Goal: Check status: Check status

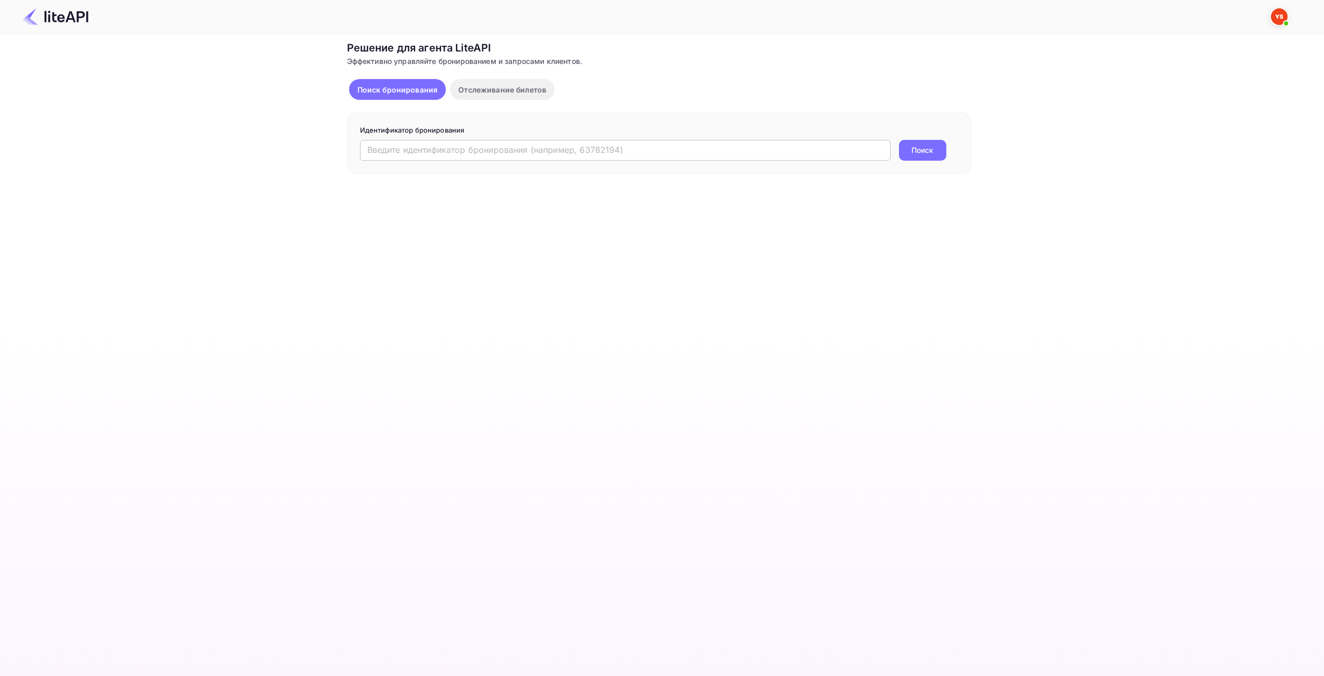
click at [575, 147] on input "text" at bounding box center [625, 150] width 531 height 21
paste input "7293521"
type input "7293521"
click at [933, 148] on ya-tr-span "Поиск" at bounding box center [922, 150] width 22 height 11
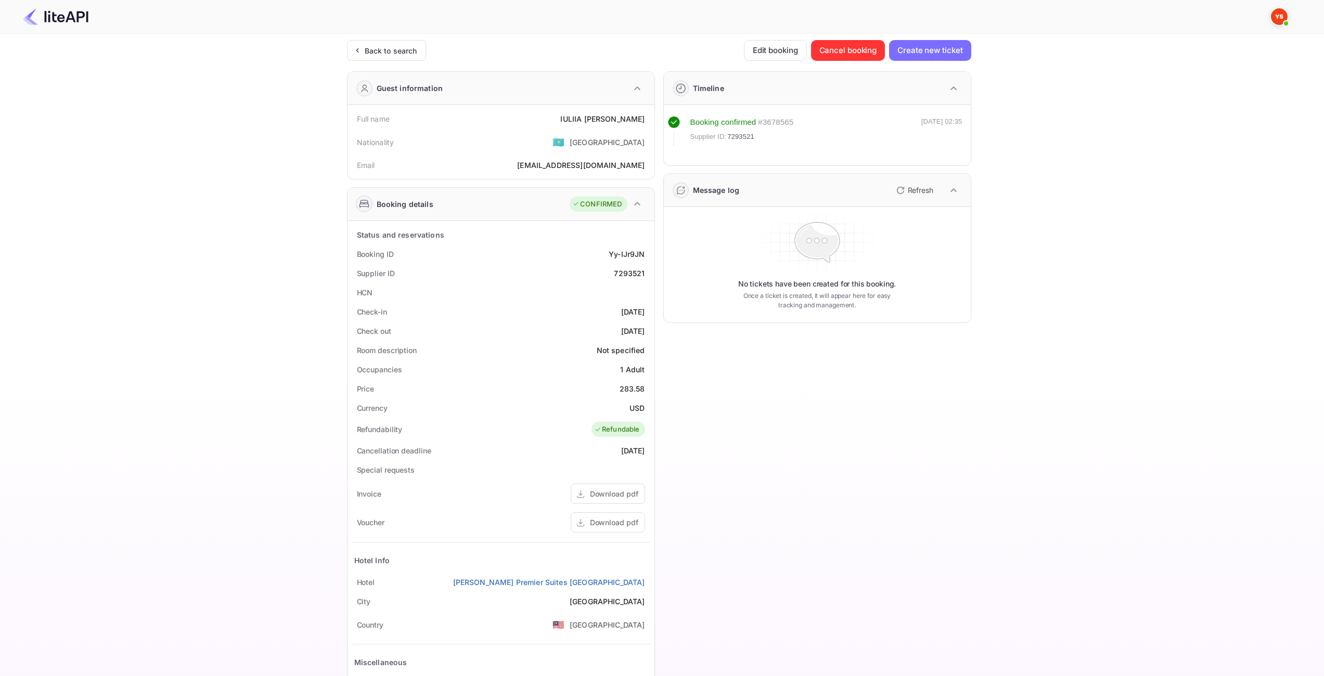
click at [638, 388] on div "283.58" at bounding box center [632, 388] width 25 height 11
copy div "283.58"
click at [635, 407] on div "USD" at bounding box center [636, 408] width 15 height 11
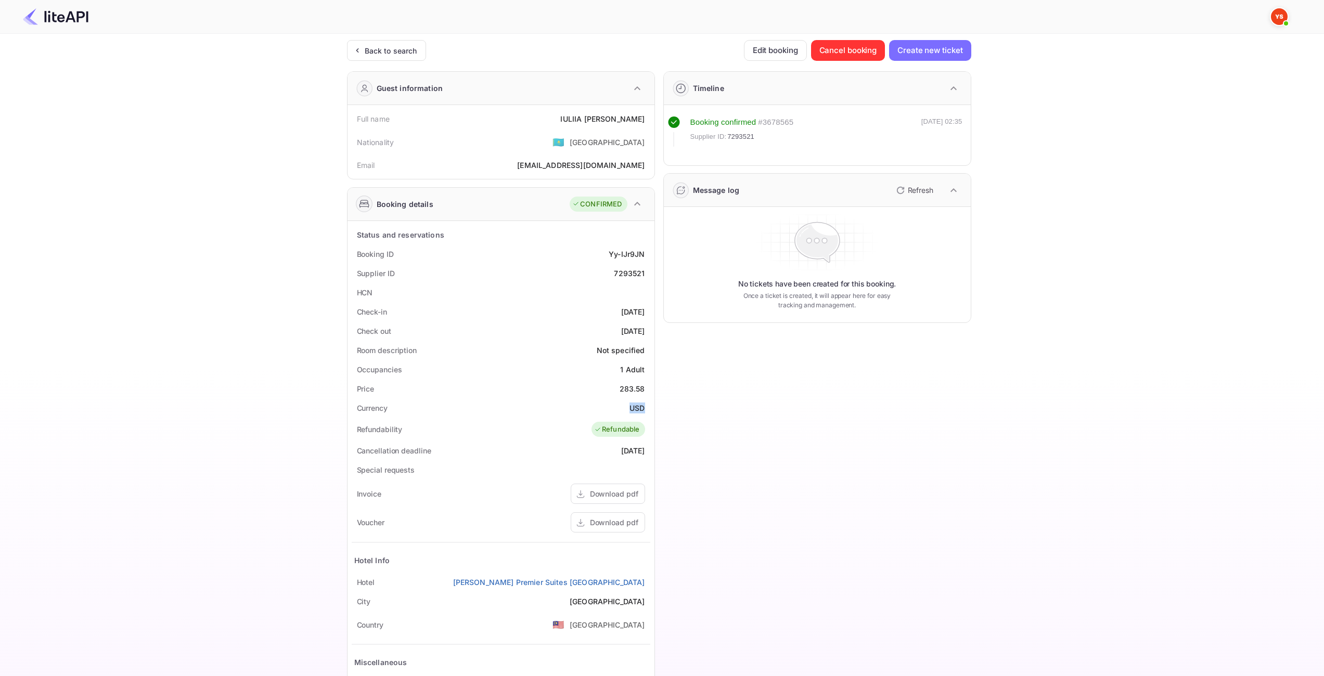
drag, startPoint x: 635, startPoint y: 407, endPoint x: 622, endPoint y: 389, distance: 22.4
click at [635, 407] on div "USD" at bounding box center [636, 408] width 15 height 11
copy div "USD"
